Goal: Task Accomplishment & Management: Complete application form

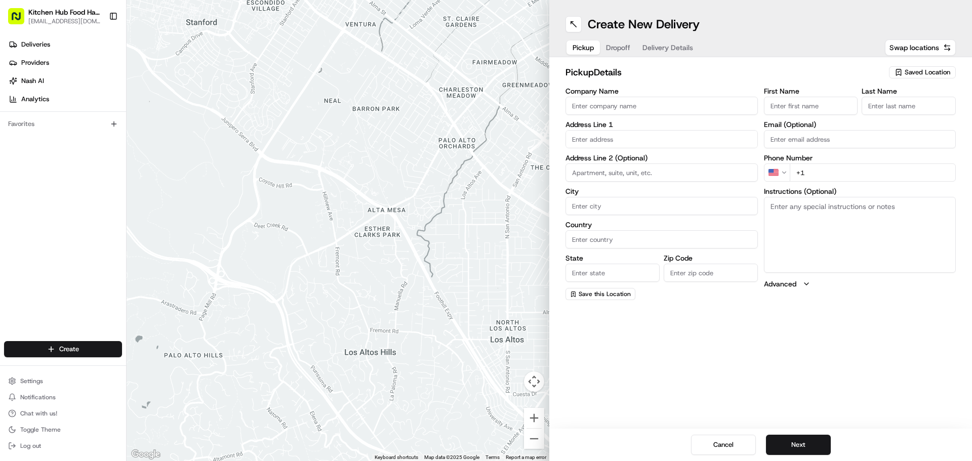
click at [607, 107] on input "Company Name" at bounding box center [662, 106] width 192 height 18
type input "[PERSON_NAME]"
click at [614, 146] on input "text" at bounding box center [662, 139] width 192 height 18
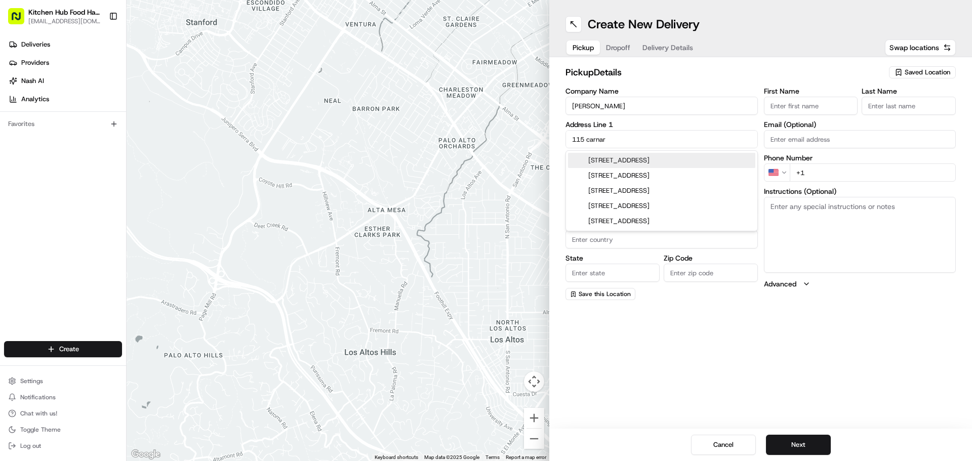
click at [639, 165] on div "[STREET_ADDRESS]" at bounding box center [661, 160] width 187 height 15
type input "[STREET_ADDRESS]"
type input "[GEOGRAPHIC_DATA]"
type input "ON"
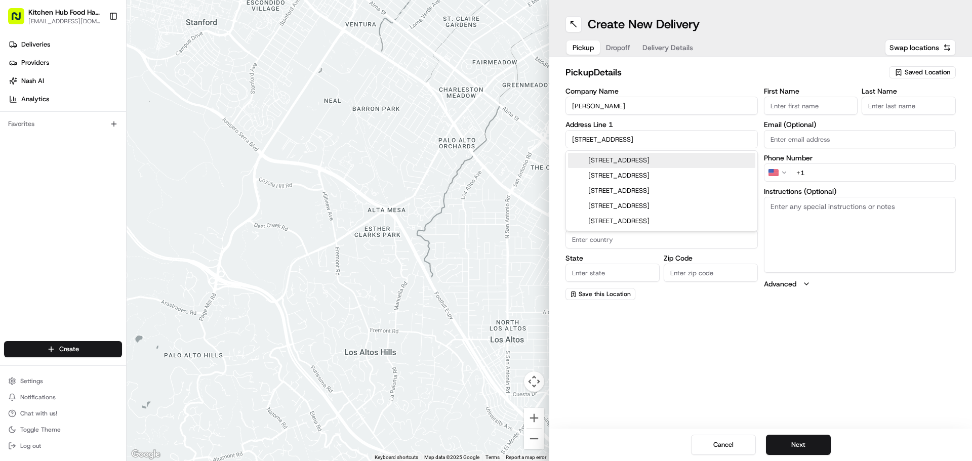
type input "M6M 5A1"
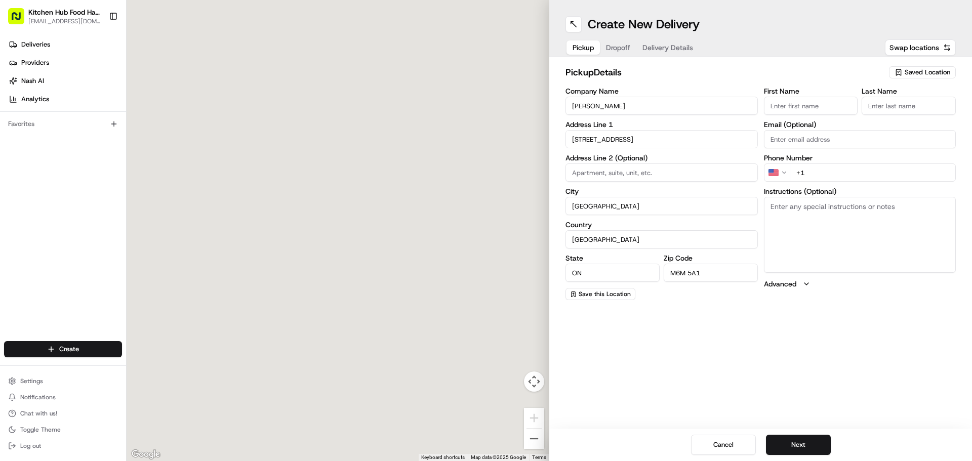
type input "[STREET_ADDRESS]"
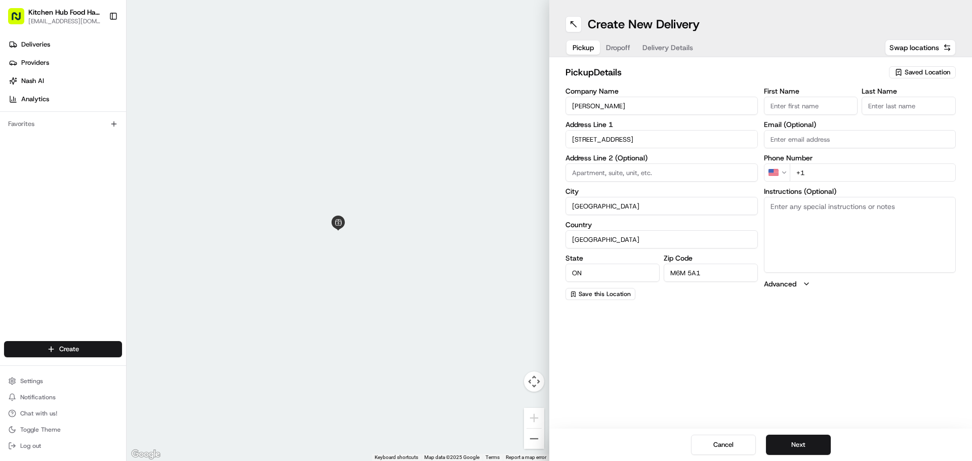
click at [786, 109] on input "First Name" at bounding box center [811, 106] width 94 height 18
type input "[PERSON_NAME]"
click at [872, 111] on input "Last Name" at bounding box center [909, 106] width 94 height 18
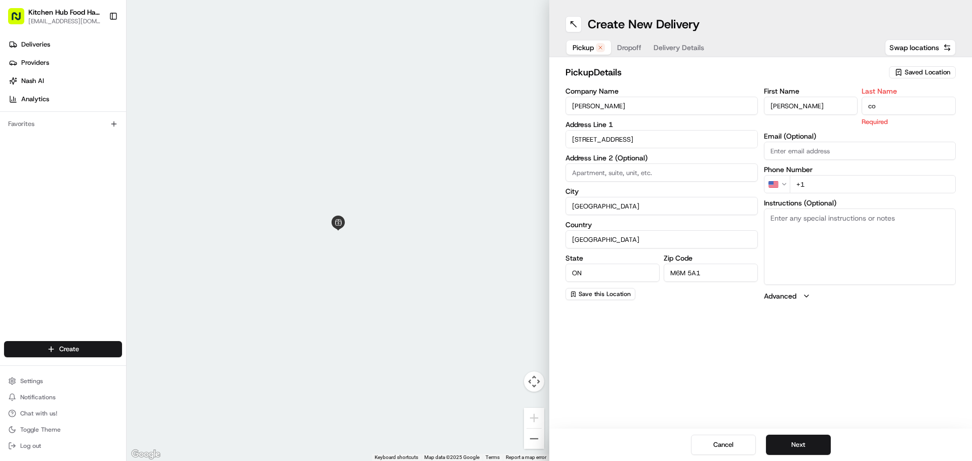
type input "c"
type input "C"
click at [852, 147] on input "Email (Optional)" at bounding box center [860, 151] width 192 height 18
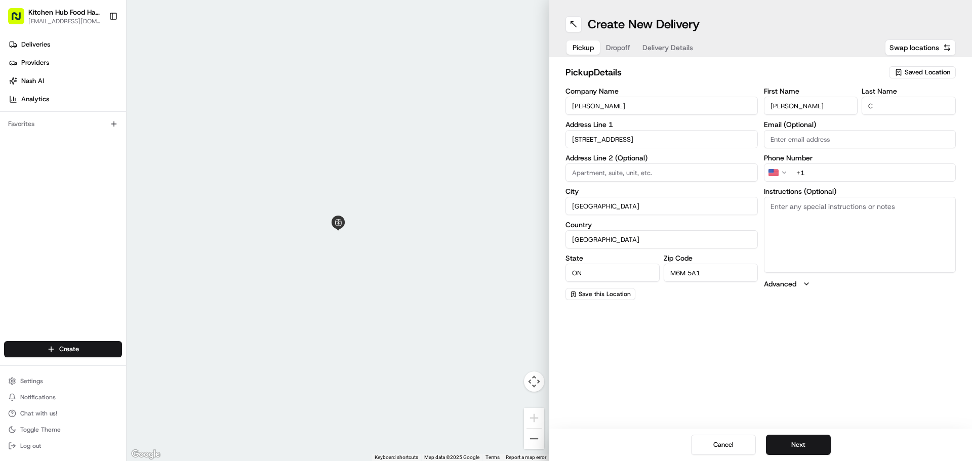
click at [804, 172] on input "+1" at bounding box center [873, 173] width 167 height 18
click at [774, 173] on html "Kitchen Hub Food Hall - Support Office [EMAIL_ADDRESS][DOMAIN_NAME] Toggle Side…" at bounding box center [486, 230] width 972 height 461
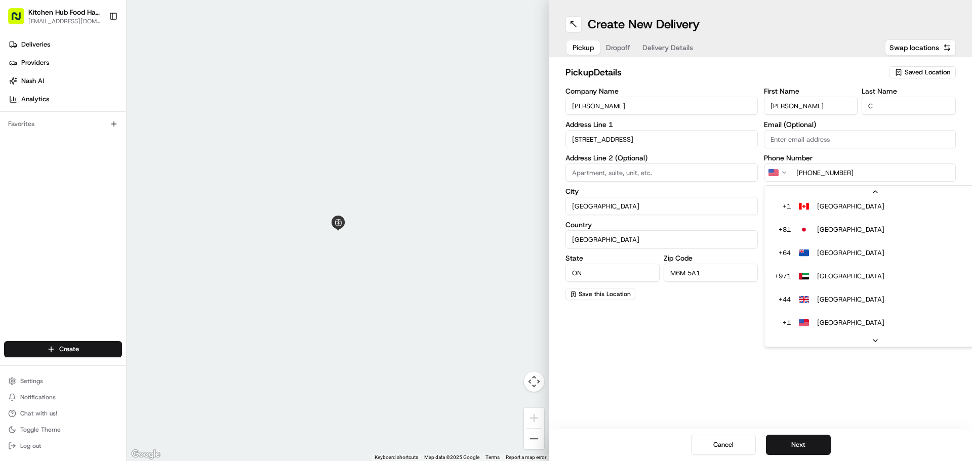
scroll to position [20, 0]
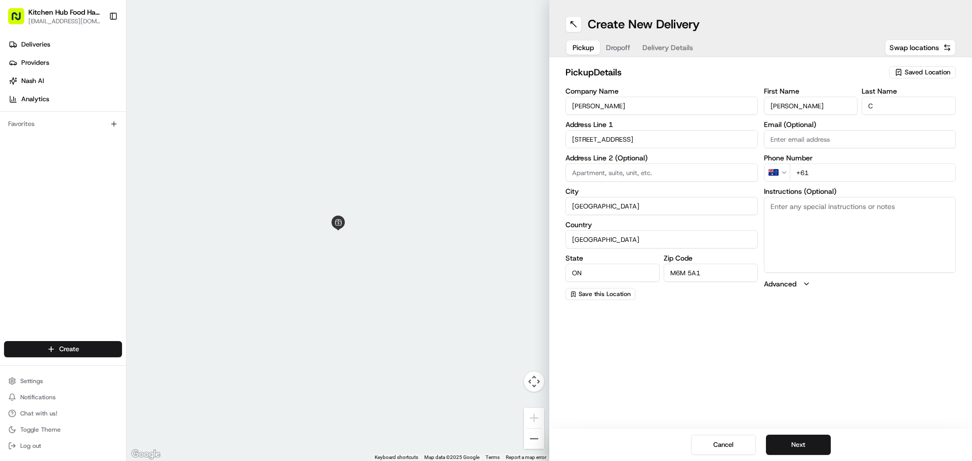
click at [842, 170] on input "+61" at bounding box center [873, 173] width 167 height 18
click at [776, 179] on html "Kitchen Hub Food Hall - Support Office [EMAIL_ADDRESS][DOMAIN_NAME] Toggle Side…" at bounding box center [486, 230] width 972 height 461
click at [803, 178] on input "+1" at bounding box center [873, 173] width 167 height 18
type input "[PHONE_NUMBER]"
click at [822, 229] on textarea "Instructions (Optional)" at bounding box center [860, 235] width 192 height 76
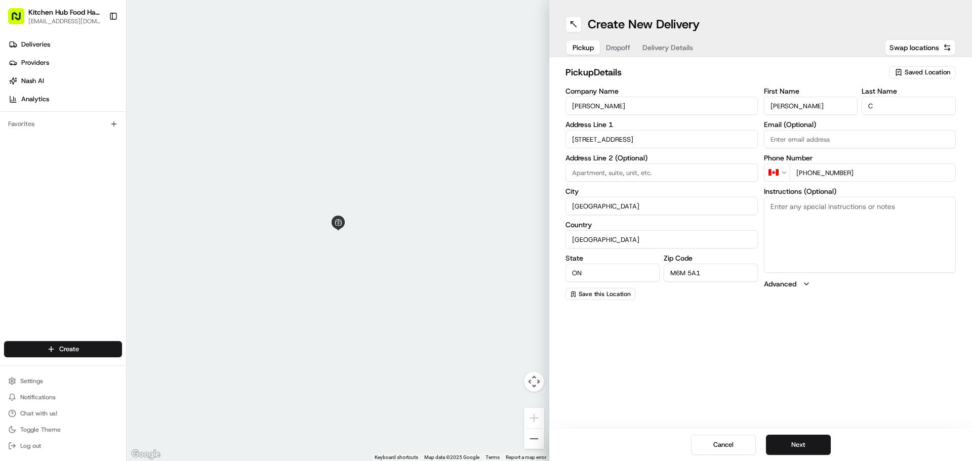
click at [906, 75] on span "Saved Location" at bounding box center [928, 72] width 46 height 9
click at [898, 114] on span "Kitchen Hub [GEOGRAPHIC_DATA] [GEOGRAPHIC_DATA]" at bounding box center [905, 115] width 125 height 18
type input "Kitchen Hub [GEOGRAPHIC_DATA] [GEOGRAPHIC_DATA]"
type input "[STREET_ADDRESS]"
type input "CA"
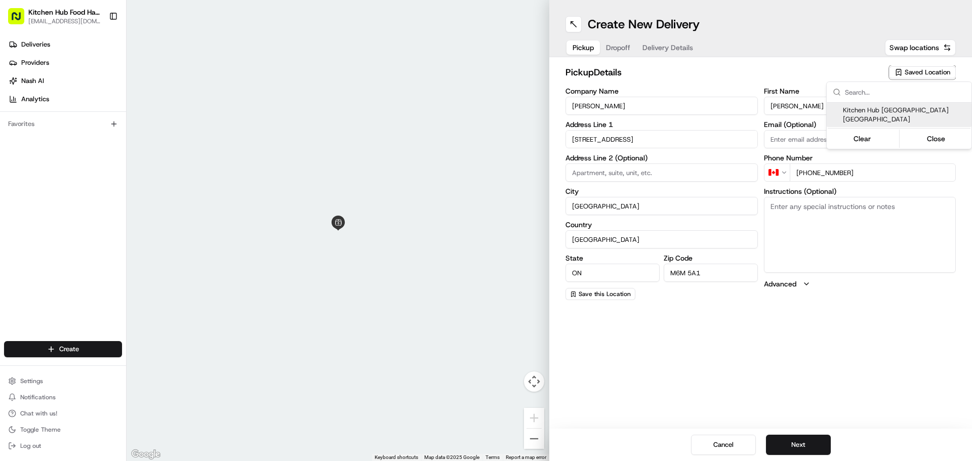
type input "M6B 1E8"
type input "[PERSON_NAME]"
type input "[PHONE_NUMBER]"
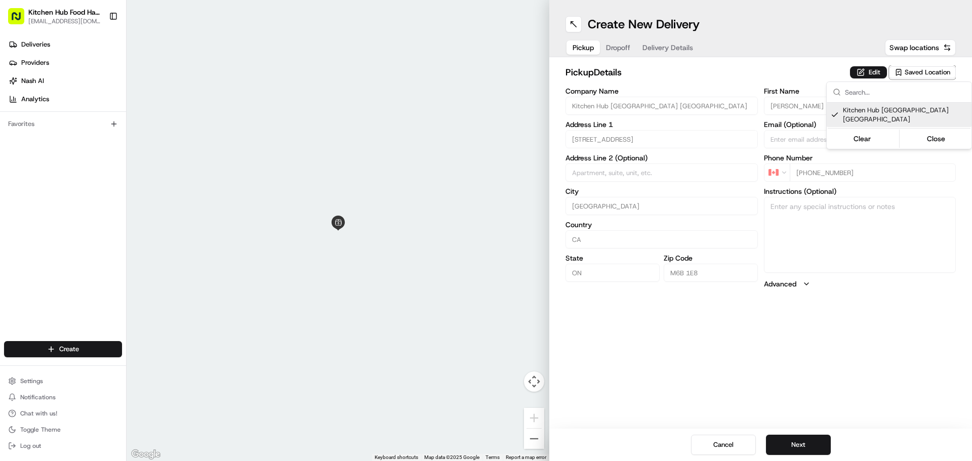
click at [900, 320] on html "Kitchen Hub Food Hall - Support Office [EMAIL_ADDRESS][DOMAIN_NAME] Toggle Side…" at bounding box center [486, 230] width 972 height 461
drag, startPoint x: 812, startPoint y: 449, endPoint x: 678, endPoint y: 147, distance: 330.7
click at [721, 253] on div "Create New Delivery Pickup Dropoff Delivery Details Swap locations pickup Detai…" at bounding box center [760, 230] width 423 height 461
click at [613, 51] on button "Dropoff" at bounding box center [618, 48] width 36 height 14
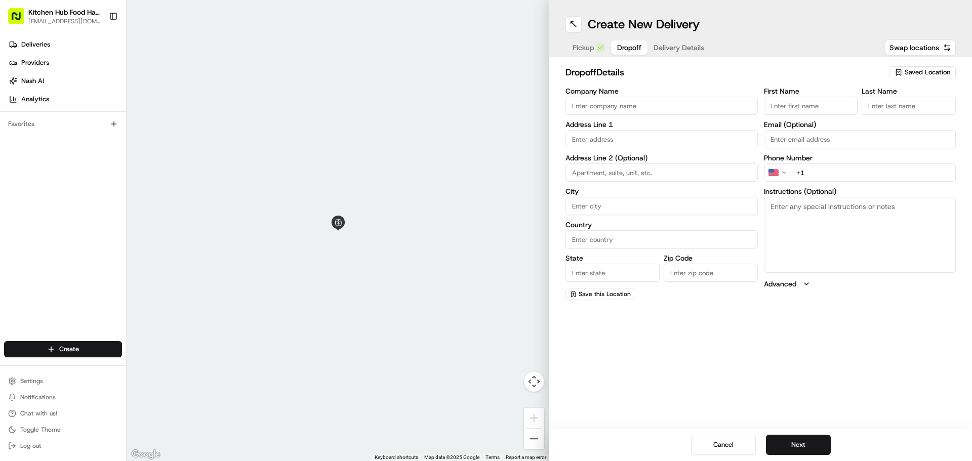
click at [611, 108] on input "Company Name" at bounding box center [662, 106] width 192 height 18
type input "[PERSON_NAME]"
click at [575, 142] on input "text" at bounding box center [662, 139] width 192 height 18
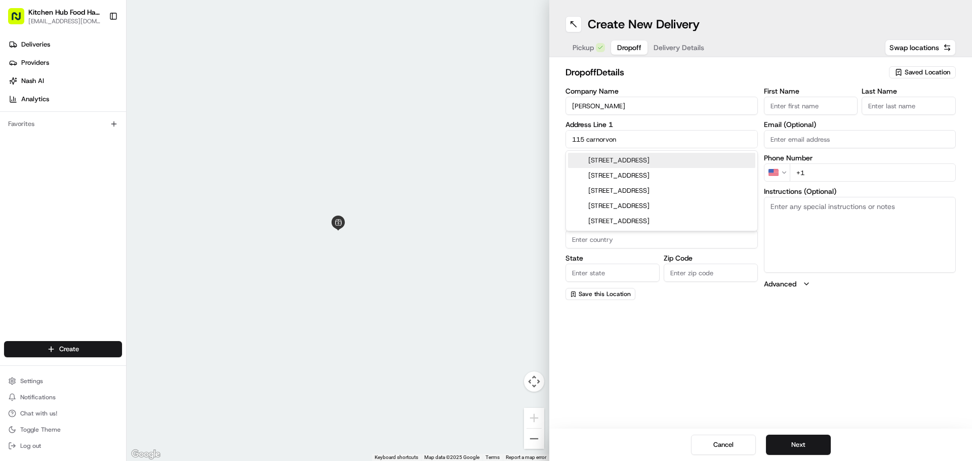
click at [612, 161] on div "[STREET_ADDRESS]" at bounding box center [661, 160] width 187 height 15
type input "[STREET_ADDRESS]"
type input "[GEOGRAPHIC_DATA]"
type input "ON"
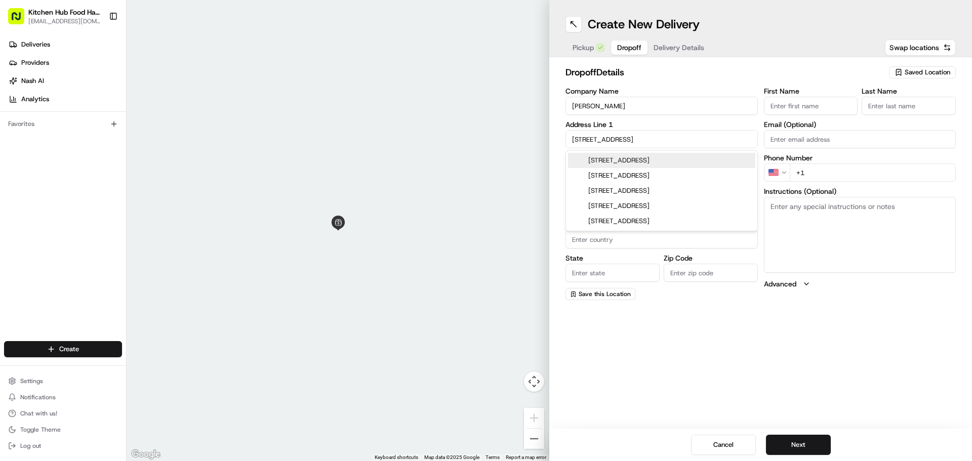
type input "M6M 5A1"
type input "[STREET_ADDRESS]"
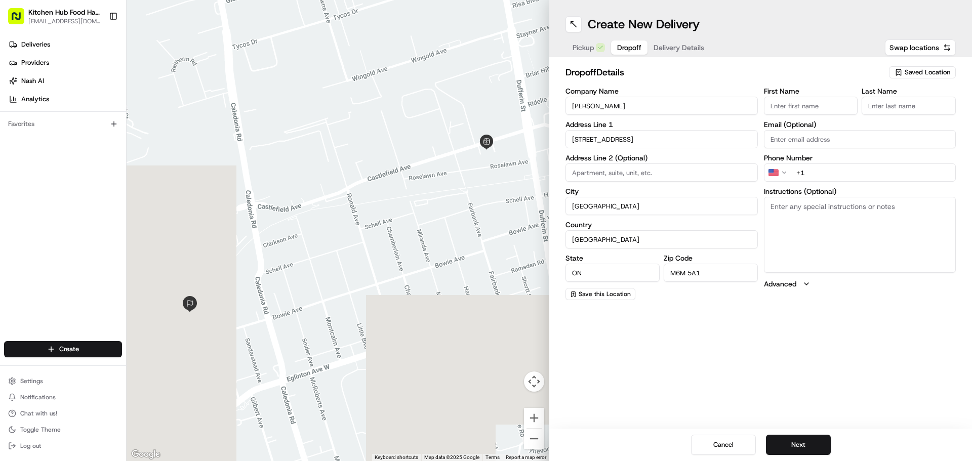
click at [818, 110] on input "First Name" at bounding box center [811, 106] width 94 height 18
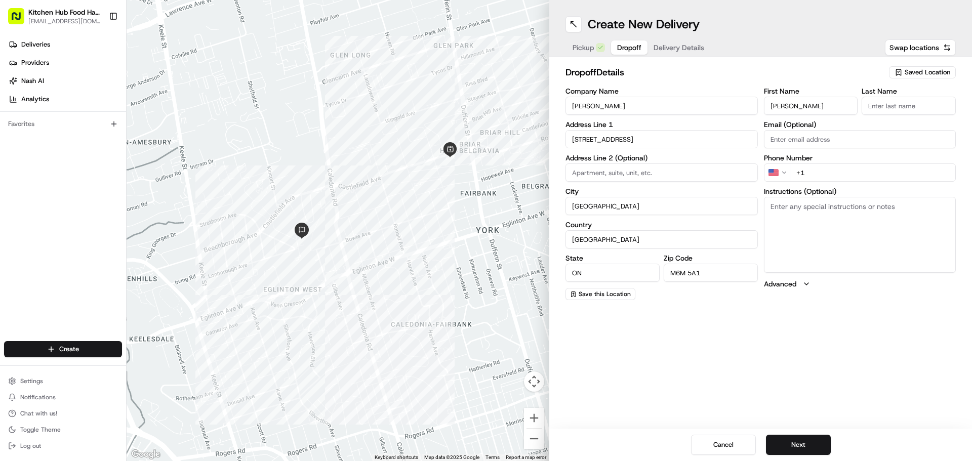
type input "[PERSON_NAME]"
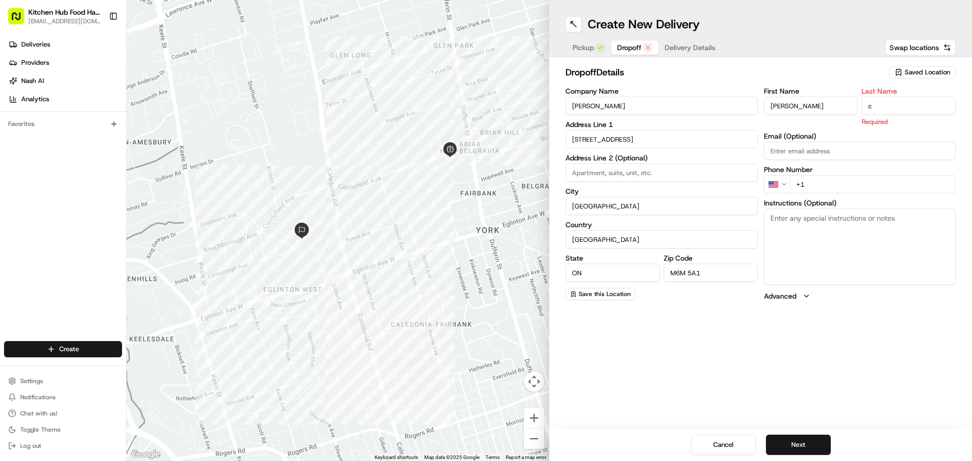
type input "c"
click at [784, 188] on html "Kitchen Hub Food Hall - Support Office [EMAIL_ADDRESS][DOMAIN_NAME] Toggle Side…" at bounding box center [486, 230] width 972 height 461
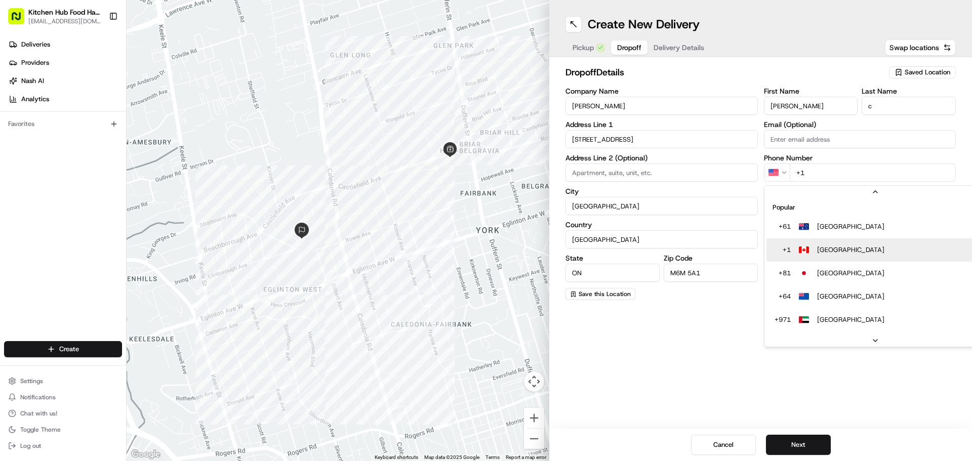
scroll to position [31, 0]
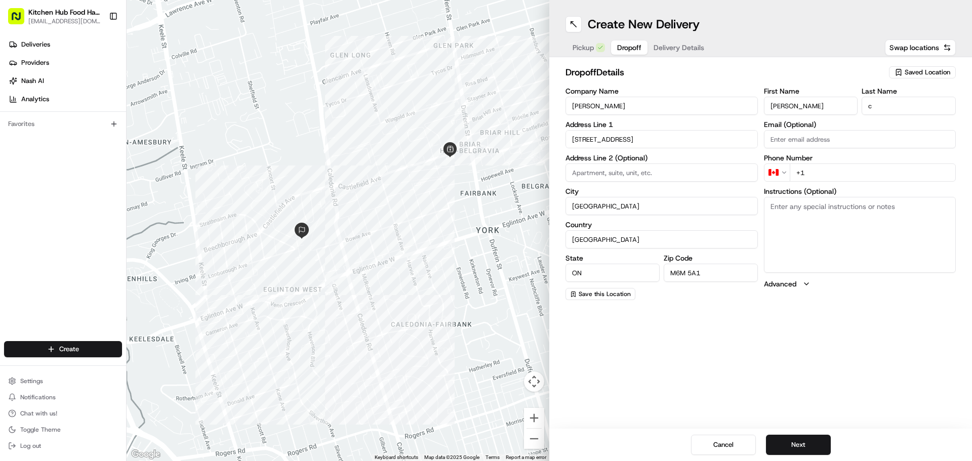
click at [821, 177] on input "+1" at bounding box center [873, 173] width 167 height 18
type input "[PHONE_NUMBER]"
click at [801, 442] on button "Next" at bounding box center [798, 445] width 65 height 20
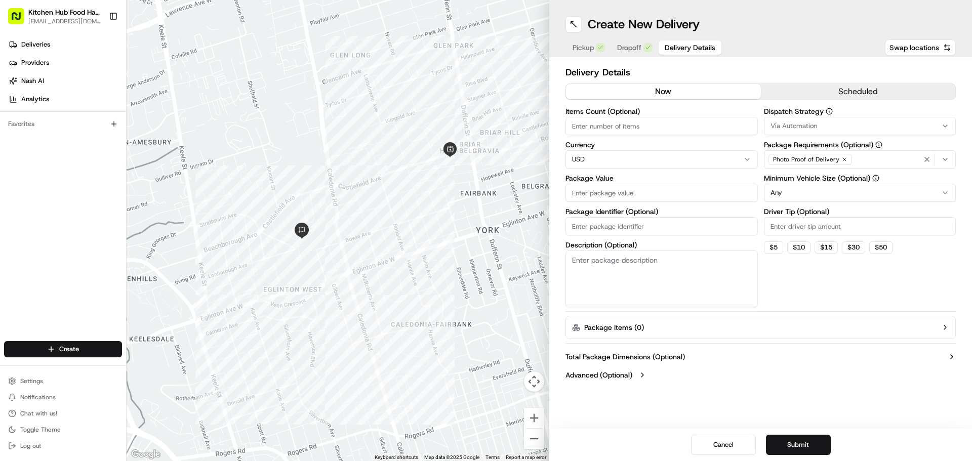
click at [720, 155] on html "Kitchen Hub Food Hall - Support Office [EMAIL_ADDRESS][DOMAIN_NAME] Toggle Side…" at bounding box center [486, 230] width 972 height 461
click at [707, 190] on input "Package Value" at bounding box center [662, 193] width 192 height 18
type input "25"
click at [799, 226] on input "Driver Tip (Optional)" at bounding box center [860, 226] width 192 height 18
type input "2"
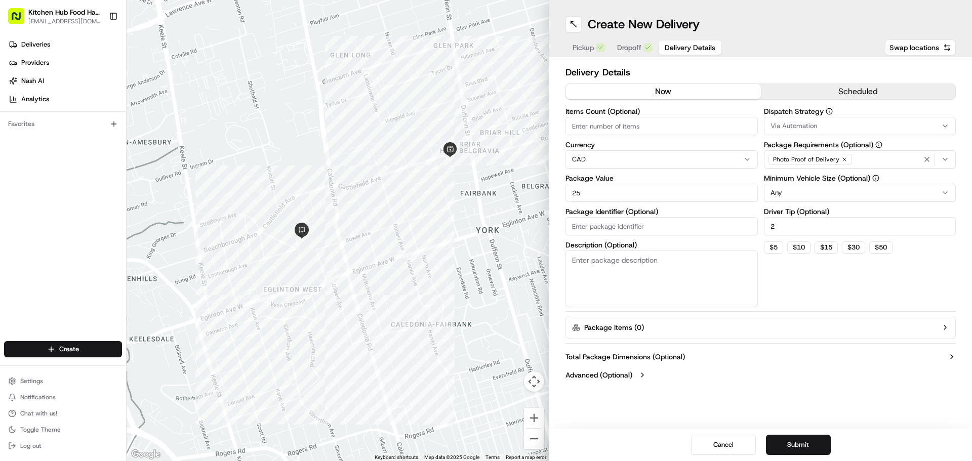
click at [671, 134] on input "Items Count (Optional)" at bounding box center [662, 126] width 192 height 18
click at [794, 448] on button "Submit" at bounding box center [798, 445] width 65 height 20
